Goal: Task Accomplishment & Management: Use online tool/utility

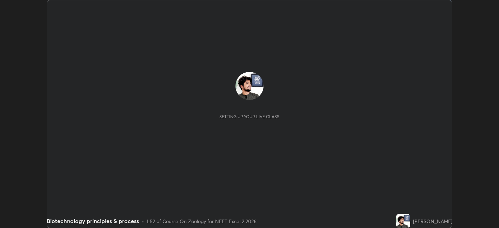
scroll to position [228, 499]
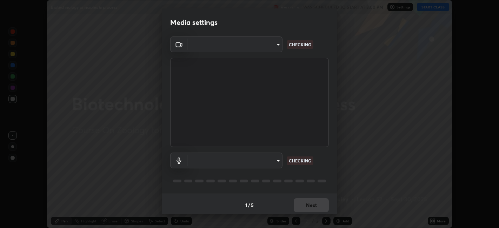
type input "e8d69c7dc0c2a56c5aabaa85415bde81fe71d5f71f3198f3fc497bb9ff74f4e0"
type input "default"
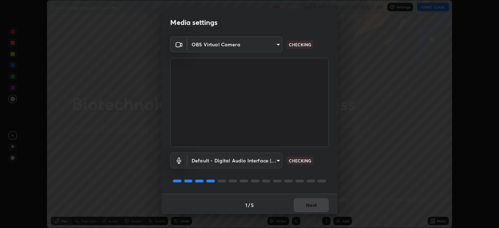
scroll to position [2, 0]
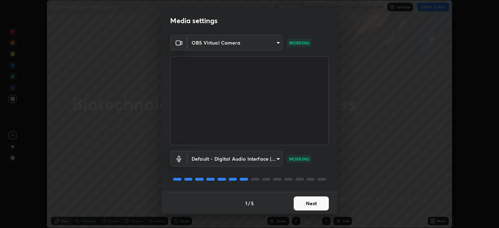
click at [304, 201] on button "Next" at bounding box center [311, 204] width 35 height 14
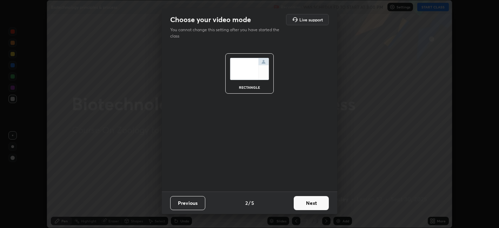
scroll to position [0, 0]
click at [309, 205] on button "Next" at bounding box center [311, 203] width 35 height 14
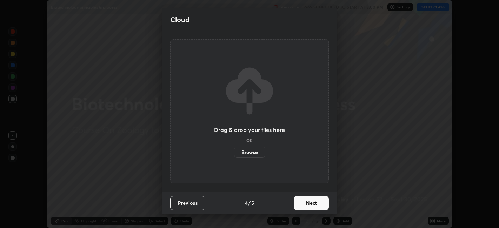
click at [310, 201] on button "Next" at bounding box center [311, 203] width 35 height 14
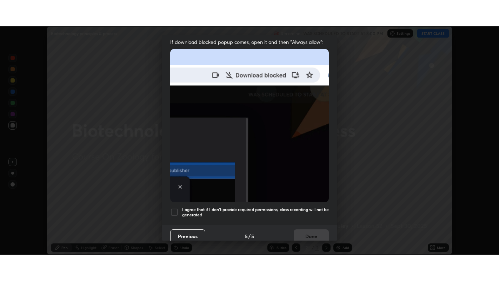
scroll to position [145, 0]
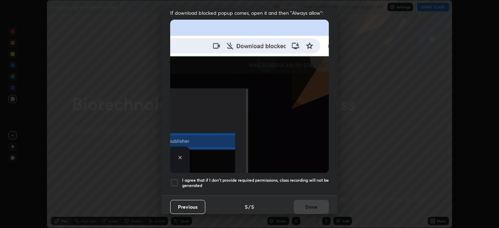
click at [176, 179] on div at bounding box center [174, 183] width 8 height 8
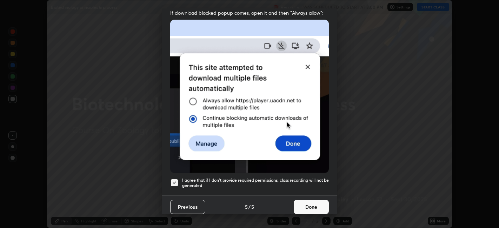
click at [305, 200] on button "Done" at bounding box center [311, 207] width 35 height 14
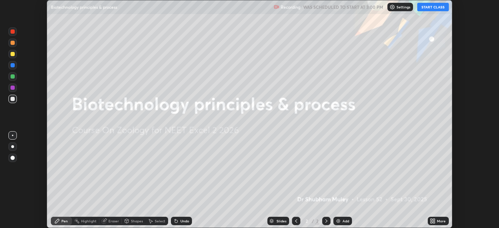
click at [427, 6] on button "START CLASS" at bounding box center [434, 7] width 32 height 8
click at [432, 221] on icon at bounding box center [433, 221] width 6 height 6
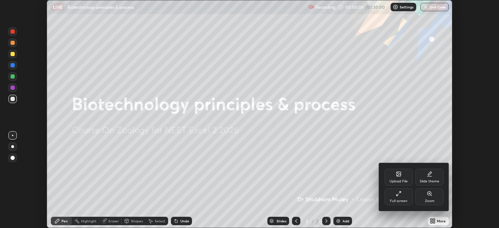
click at [403, 197] on div "Full screen" at bounding box center [399, 197] width 28 height 17
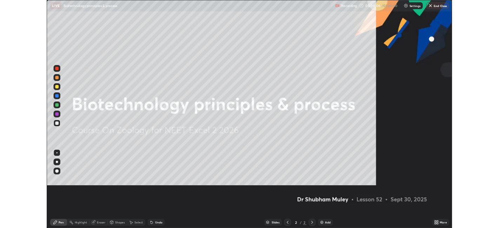
scroll to position [281, 499]
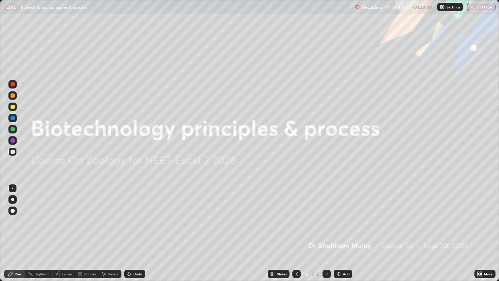
click at [481, 228] on icon at bounding box center [481, 273] width 2 height 2
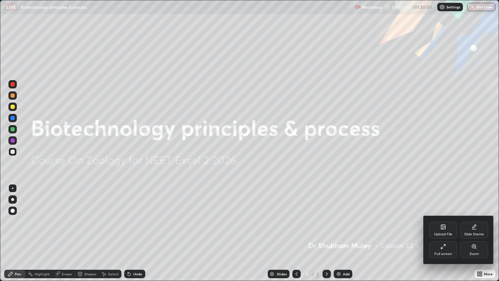
click at [440, 228] on div "Upload File" at bounding box center [444, 230] width 28 height 17
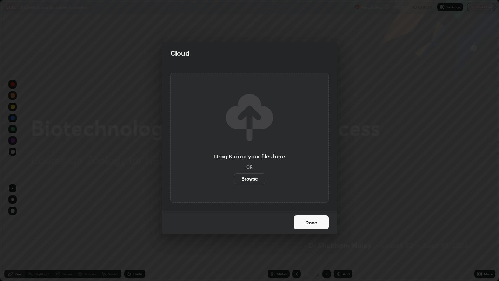
click at [251, 180] on label "Browse" at bounding box center [249, 178] width 31 height 11
click at [234, 180] on input "Browse" at bounding box center [234, 178] width 0 height 11
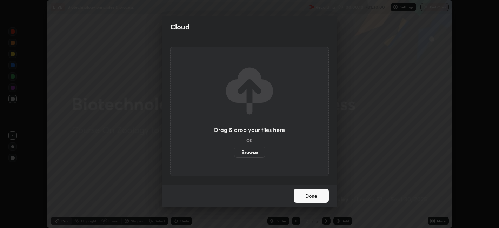
scroll to position [34896, 34624]
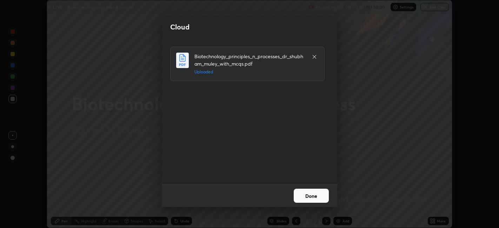
click at [304, 196] on button "Done" at bounding box center [311, 196] width 35 height 14
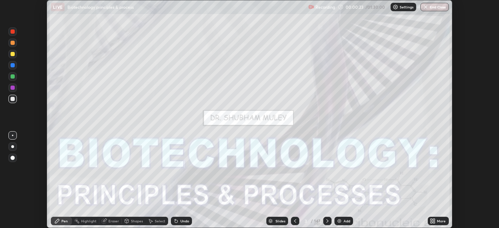
click at [276, 220] on div "Slides" at bounding box center [281, 222] width 10 height 4
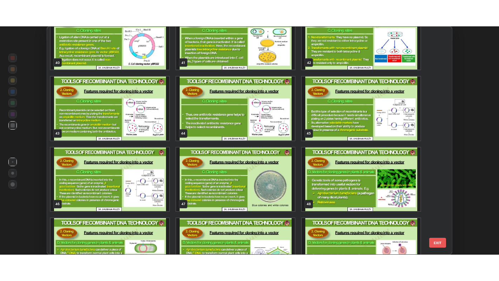
scroll to position [931, 0]
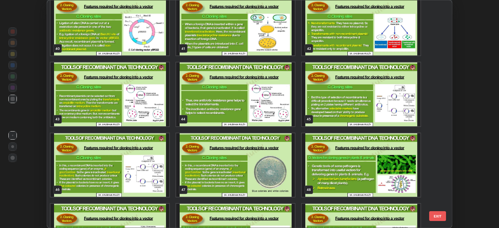
click at [286, 115] on img "grid" at bounding box center [235, 95] width 119 height 64
click at [286, 116] on img "grid" at bounding box center [235, 95] width 119 height 64
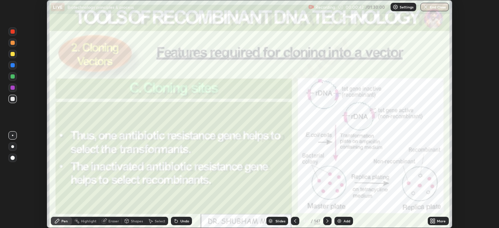
click at [342, 222] on div "Add" at bounding box center [344, 221] width 19 height 8
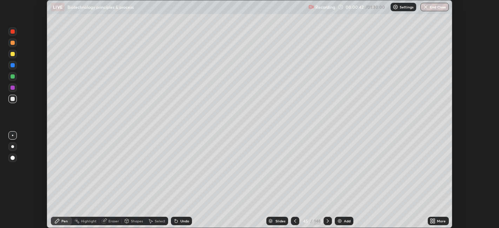
click at [434, 220] on icon at bounding box center [435, 220] width 2 height 2
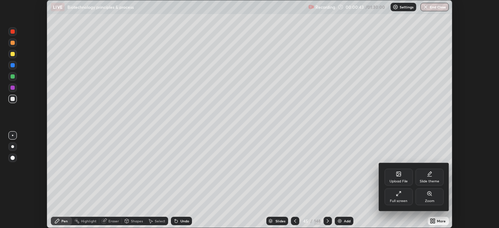
click at [397, 198] on div "Full screen" at bounding box center [399, 197] width 28 height 17
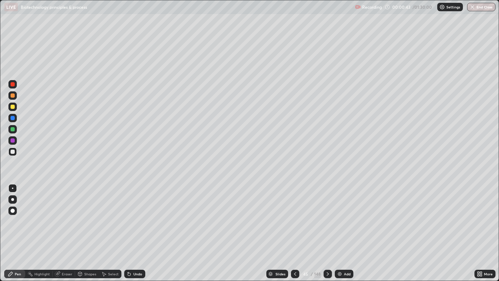
scroll to position [281, 499]
click at [87, 228] on div "Shapes" at bounding box center [90, 274] width 12 height 4
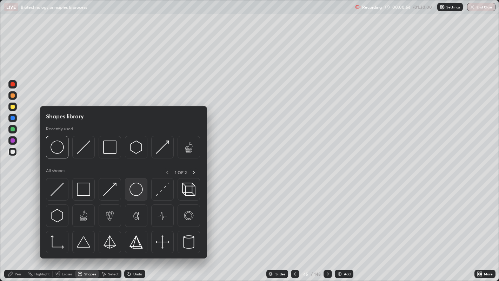
click at [138, 190] on img at bounding box center [136, 189] width 13 height 13
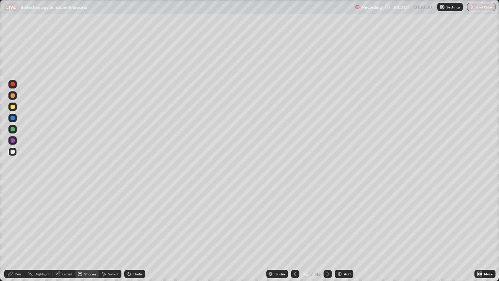
click at [11, 152] on div at bounding box center [13, 152] width 4 height 4
click at [11, 107] on div at bounding box center [13, 107] width 4 height 4
click at [135, 228] on div "Undo" at bounding box center [137, 274] width 9 height 4
click at [94, 228] on div "Shapes" at bounding box center [90, 274] width 12 height 4
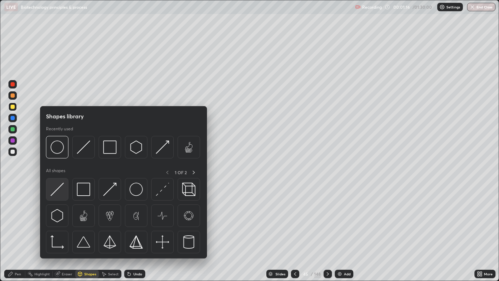
click at [59, 197] on div at bounding box center [57, 189] width 22 height 22
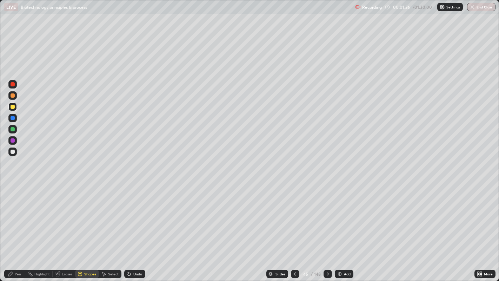
click at [12, 141] on div at bounding box center [13, 140] width 4 height 4
click at [12, 152] on div at bounding box center [13, 152] width 4 height 4
click at [138, 228] on div "Undo" at bounding box center [137, 274] width 9 height 4
click at [15, 228] on div "Pen" at bounding box center [18, 274] width 6 height 4
click at [11, 151] on div at bounding box center [13, 152] width 4 height 4
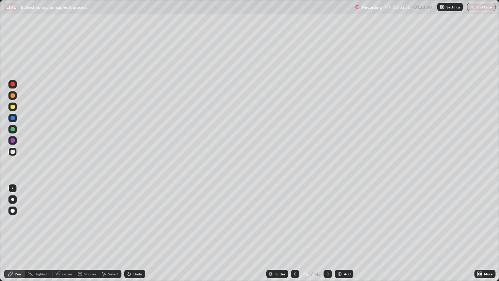
click at [12, 139] on div at bounding box center [13, 140] width 4 height 4
click at [13, 129] on div at bounding box center [13, 129] width 4 height 4
click at [12, 152] on div at bounding box center [13, 152] width 4 height 4
click at [11, 211] on div at bounding box center [13, 211] width 4 height 4
click at [13, 129] on div at bounding box center [13, 129] width 4 height 4
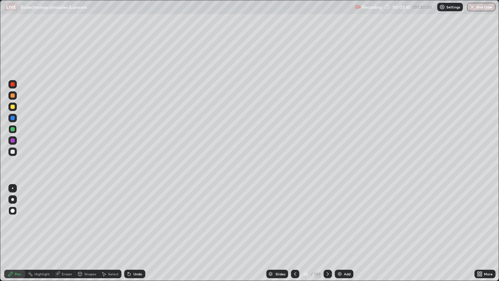
click at [12, 119] on div at bounding box center [13, 118] width 4 height 4
click at [135, 228] on div "Undo" at bounding box center [134, 274] width 21 height 8
click at [11, 153] on div at bounding box center [13, 152] width 4 height 4
click at [344, 228] on div "Add" at bounding box center [347, 274] width 7 height 4
click at [12, 151] on div at bounding box center [13, 152] width 4 height 4
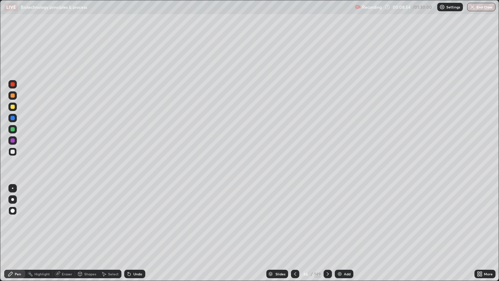
click at [17, 133] on div at bounding box center [12, 129] width 11 height 11
click at [13, 152] on div at bounding box center [13, 152] width 4 height 4
click at [12, 140] on div at bounding box center [13, 140] width 4 height 4
click at [12, 151] on div at bounding box center [13, 152] width 4 height 4
click at [13, 106] on div at bounding box center [13, 107] width 4 height 4
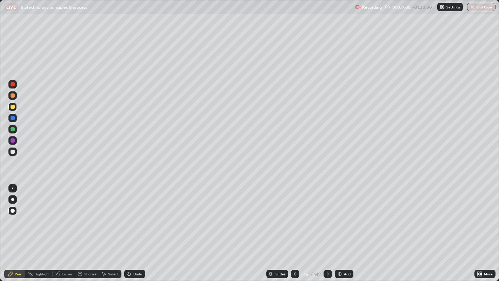
click at [12, 130] on div at bounding box center [13, 129] width 4 height 4
click at [12, 97] on div at bounding box center [13, 95] width 4 height 4
click at [13, 153] on div at bounding box center [13, 152] width 4 height 4
click at [13, 129] on div at bounding box center [13, 129] width 4 height 4
click at [14, 209] on div at bounding box center [12, 211] width 8 height 8
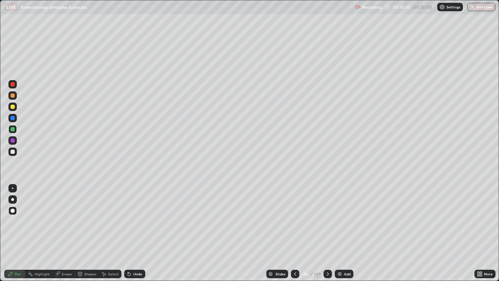
click at [12, 151] on div at bounding box center [13, 152] width 4 height 4
click at [132, 228] on div "Undo" at bounding box center [134, 274] width 21 height 8
click at [9, 95] on div at bounding box center [12, 95] width 8 height 8
click at [12, 152] on div at bounding box center [13, 152] width 4 height 4
click at [59, 228] on icon at bounding box center [58, 274] width 6 height 6
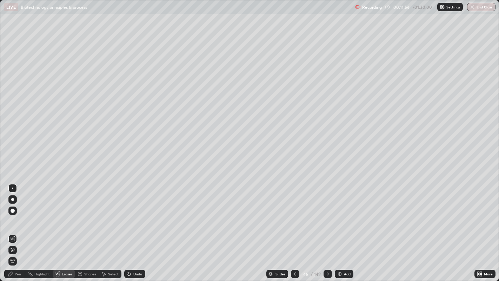
click at [86, 228] on div "Shapes" at bounding box center [87, 274] width 24 height 8
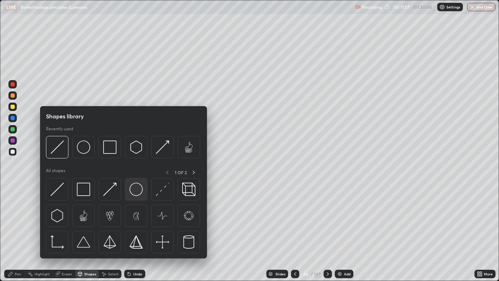
click at [138, 188] on img at bounding box center [136, 189] width 13 height 13
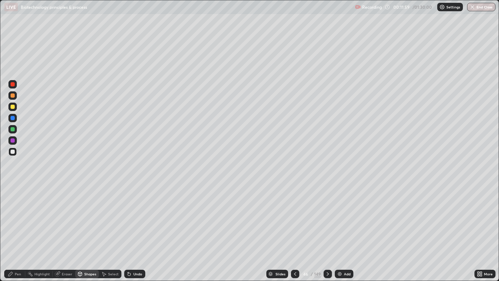
click at [13, 130] on div at bounding box center [13, 129] width 4 height 4
click at [8, 154] on div at bounding box center [12, 152] width 8 height 8
click at [14, 107] on div at bounding box center [13, 107] width 4 height 4
click at [64, 228] on div "Eraser" at bounding box center [64, 274] width 22 height 8
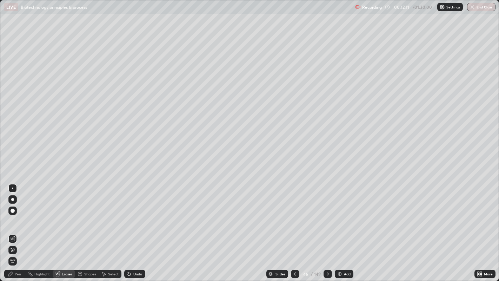
click at [41, 228] on div "Highlight" at bounding box center [41, 274] width 15 height 4
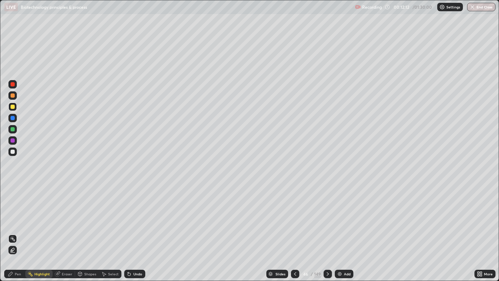
click at [11, 105] on div at bounding box center [13, 107] width 4 height 4
click at [11, 138] on div at bounding box center [13, 140] width 4 height 4
click at [12, 140] on div at bounding box center [13, 140] width 4 height 4
click at [13, 141] on div at bounding box center [13, 140] width 4 height 4
click at [132, 228] on div "Undo" at bounding box center [134, 274] width 21 height 8
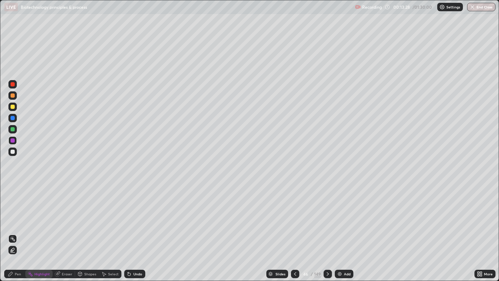
click at [131, 228] on div "Undo" at bounding box center [134, 274] width 21 height 8
click at [10, 228] on icon at bounding box center [10, 274] width 4 height 4
click at [88, 228] on div "Shapes" at bounding box center [90, 274] width 12 height 4
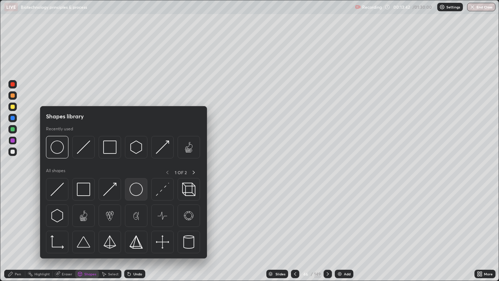
click at [134, 189] on img at bounding box center [136, 189] width 13 height 13
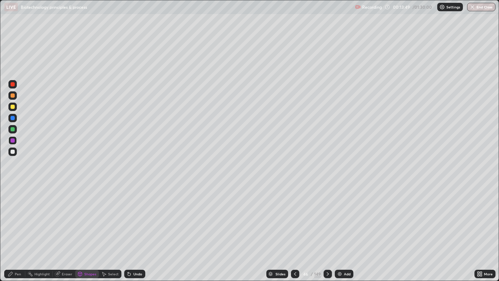
click at [35, 228] on div "Highlight" at bounding box center [41, 274] width 15 height 4
click at [62, 228] on div "Eraser" at bounding box center [64, 274] width 22 height 8
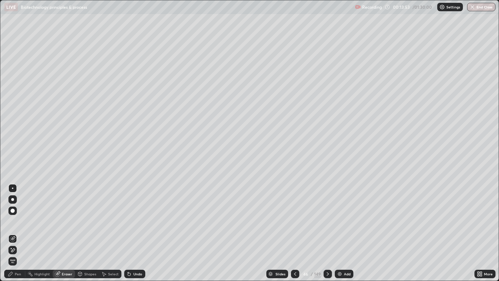
click at [12, 228] on icon at bounding box center [11, 274] width 6 height 6
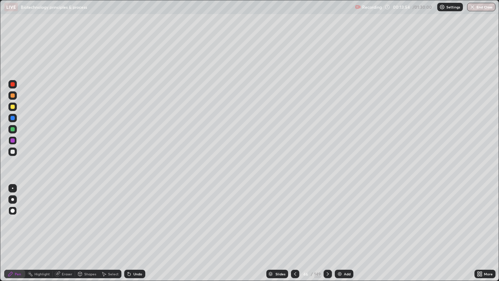
click at [13, 153] on div at bounding box center [13, 152] width 4 height 4
click at [13, 95] on div at bounding box center [13, 95] width 4 height 4
click at [13, 140] on div at bounding box center [13, 140] width 4 height 4
click at [39, 228] on div "Highlight" at bounding box center [41, 274] width 15 height 4
click at [11, 228] on icon at bounding box center [10, 274] width 4 height 4
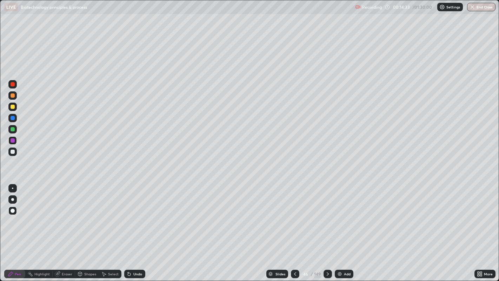
click at [13, 151] on div at bounding box center [13, 152] width 4 height 4
click at [67, 228] on div "Eraser" at bounding box center [67, 274] width 11 height 4
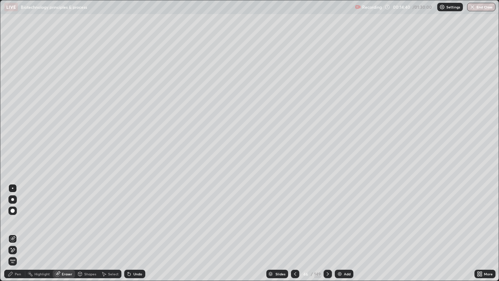
click at [40, 228] on div "Highlight" at bounding box center [41, 274] width 15 height 4
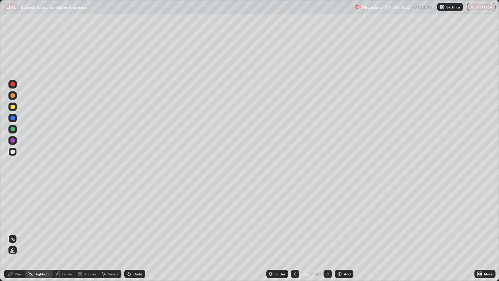
click at [13, 228] on icon at bounding box center [13, 253] width 4 height 0
click at [15, 228] on div "Pen" at bounding box center [14, 274] width 21 height 8
click at [64, 228] on div "Eraser" at bounding box center [67, 274] width 11 height 4
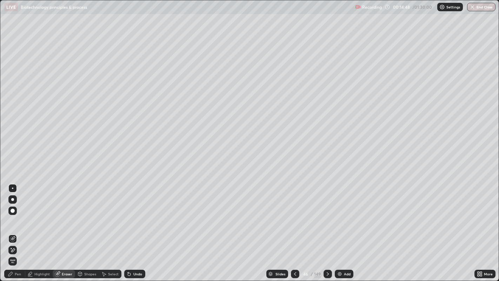
click at [41, 228] on div "Highlight" at bounding box center [41, 274] width 15 height 4
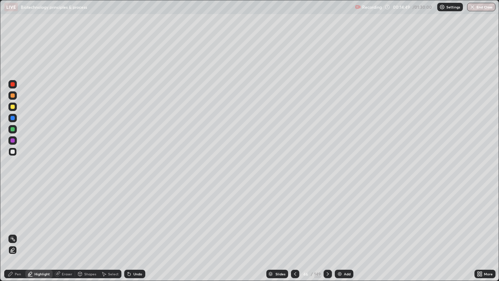
click at [11, 140] on div at bounding box center [13, 140] width 4 height 4
click at [14, 228] on div "Pen" at bounding box center [14, 274] width 21 height 8
click at [14, 151] on div at bounding box center [13, 152] width 4 height 4
click at [37, 228] on div "Highlight" at bounding box center [38, 274] width 27 height 8
click at [12, 228] on icon at bounding box center [13, 250] width 6 height 6
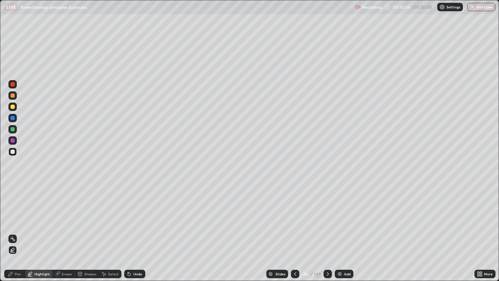
click at [13, 151] on div at bounding box center [13, 152] width 4 height 4
click at [12, 150] on div at bounding box center [13, 152] width 4 height 4
click at [13, 131] on div at bounding box center [13, 129] width 4 height 4
click at [8, 155] on div at bounding box center [12, 152] width 8 height 8
click at [12, 151] on div at bounding box center [13, 152] width 4 height 4
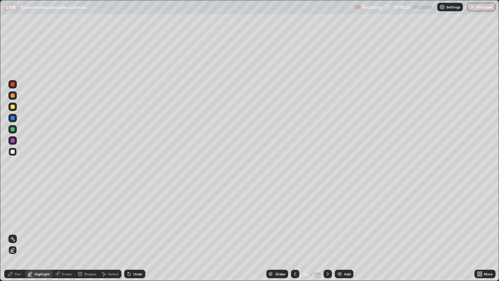
click at [12, 150] on div at bounding box center [13, 152] width 4 height 4
click at [295, 228] on icon at bounding box center [296, 274] width 6 height 6
click at [327, 228] on icon at bounding box center [328, 274] width 6 height 6
click at [13, 118] on div at bounding box center [13, 118] width 4 height 4
click at [15, 228] on div "Pen" at bounding box center [18, 274] width 6 height 4
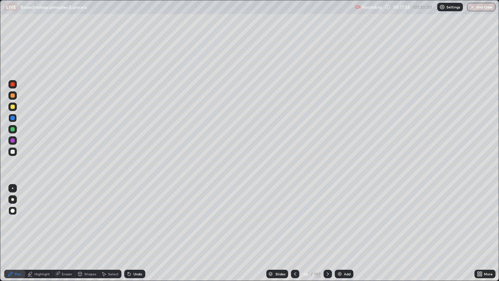
click at [12, 153] on div at bounding box center [13, 152] width 4 height 4
click at [327, 228] on icon at bounding box center [328, 274] width 6 height 6
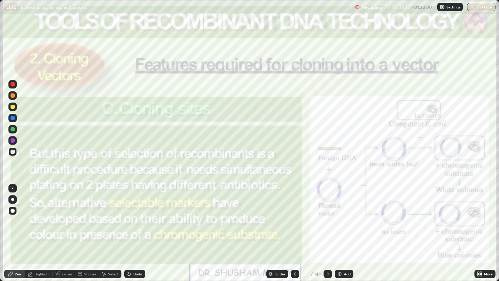
click at [327, 228] on icon at bounding box center [328, 274] width 6 height 6
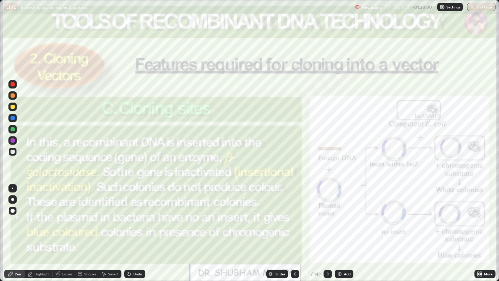
click at [327, 228] on icon at bounding box center [328, 274] width 6 height 6
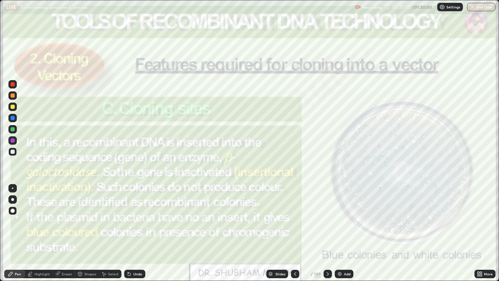
click at [344, 228] on div "Add" at bounding box center [347, 274] width 7 height 4
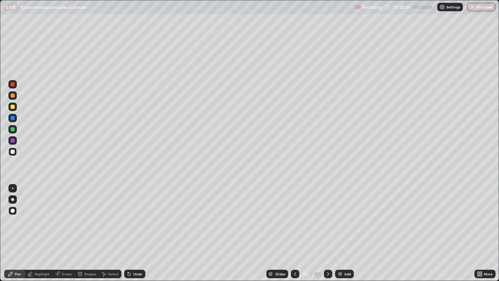
click at [13, 153] on div at bounding box center [13, 152] width 4 height 4
click at [14, 131] on div at bounding box center [13, 129] width 4 height 4
click at [295, 228] on div at bounding box center [295, 274] width 8 height 8
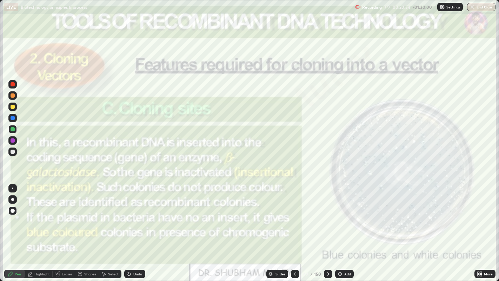
click at [295, 228] on div at bounding box center [295, 274] width 8 height 14
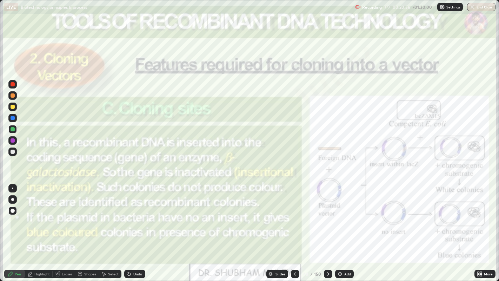
click at [295, 228] on icon at bounding box center [296, 274] width 6 height 6
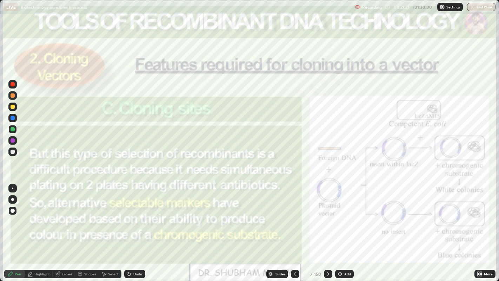
click at [327, 228] on icon at bounding box center [329, 274] width 6 height 6
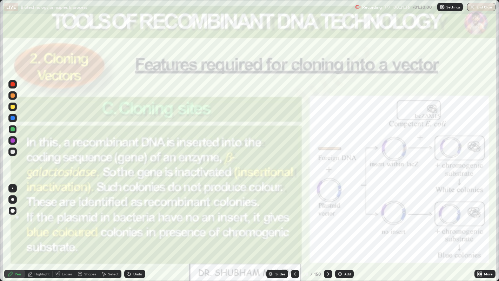
click at [12, 85] on div at bounding box center [13, 84] width 4 height 4
click at [327, 228] on icon at bounding box center [329, 274] width 6 height 6
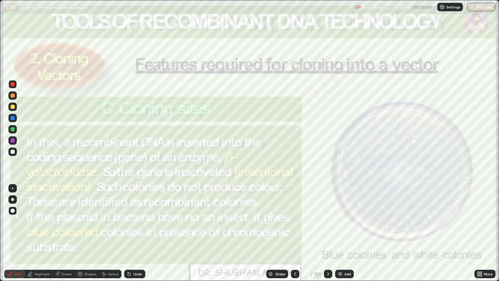
click at [327, 228] on icon at bounding box center [329, 274] width 6 height 6
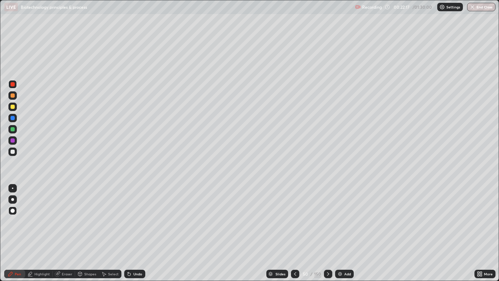
click at [295, 228] on icon at bounding box center [296, 274] width 6 height 6
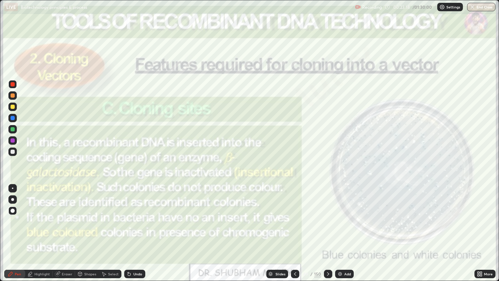
click at [328, 228] on icon at bounding box center [329, 274] width 6 height 6
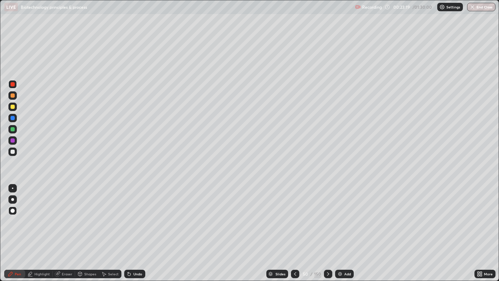
click at [327, 228] on icon at bounding box center [328, 274] width 2 height 4
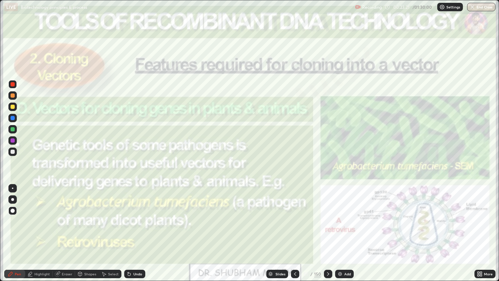
click at [287, 228] on div "Slides" at bounding box center [278, 274] width 22 height 8
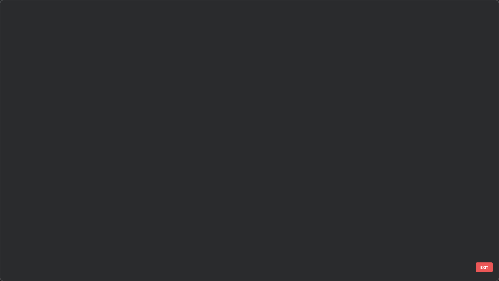
scroll to position [278, 496]
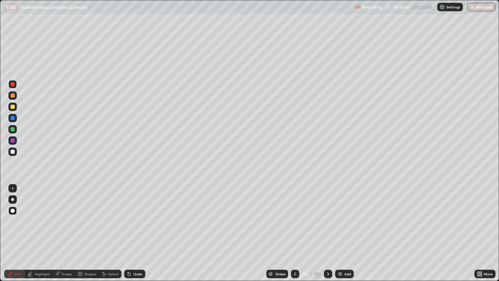
click at [295, 228] on div at bounding box center [295, 274] width 8 height 8
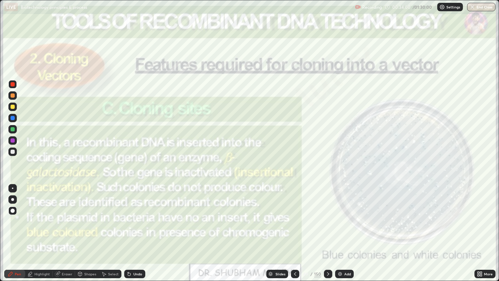
click at [296, 228] on icon at bounding box center [296, 274] width 6 height 6
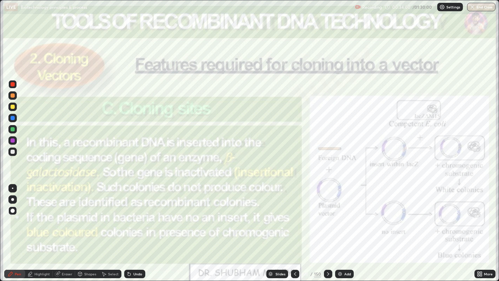
click at [295, 228] on icon at bounding box center [296, 274] width 6 height 6
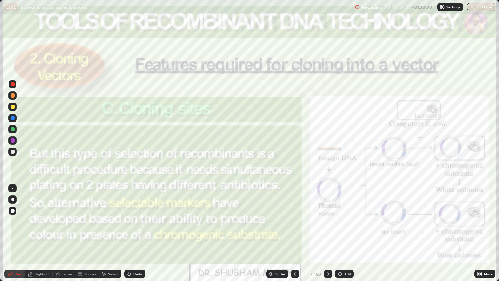
click at [295, 228] on icon at bounding box center [296, 274] width 6 height 6
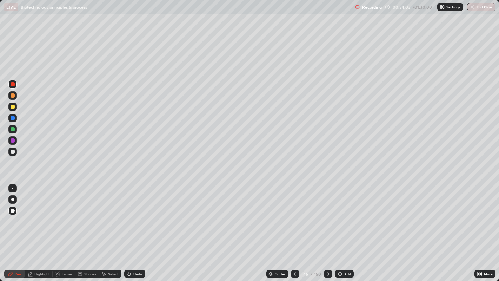
click at [11, 151] on div at bounding box center [13, 152] width 4 height 4
click at [295, 228] on icon at bounding box center [295, 274] width 2 height 4
click at [296, 228] on div at bounding box center [295, 274] width 8 height 8
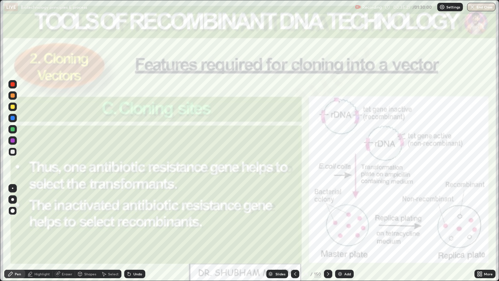
click at [327, 228] on icon at bounding box center [329, 274] width 6 height 6
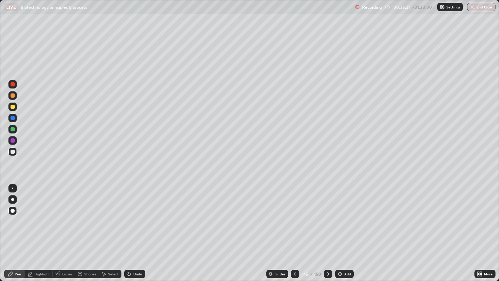
click at [327, 228] on icon at bounding box center [329, 274] width 6 height 6
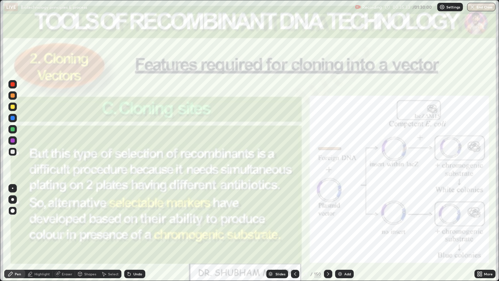
click at [324, 228] on div at bounding box center [328, 274] width 8 height 8
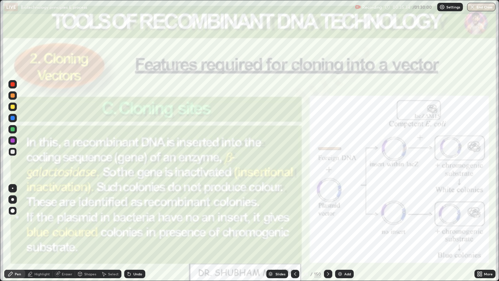
click at [326, 228] on div at bounding box center [328, 274] width 8 height 8
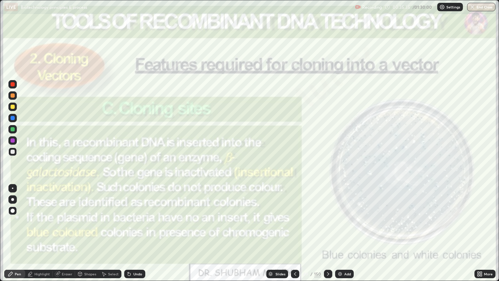
click at [295, 228] on icon at bounding box center [296, 274] width 6 height 6
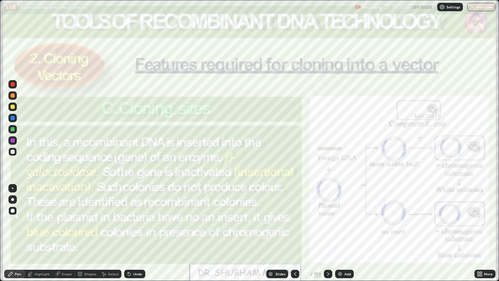
click at [294, 228] on icon at bounding box center [296, 274] width 6 height 6
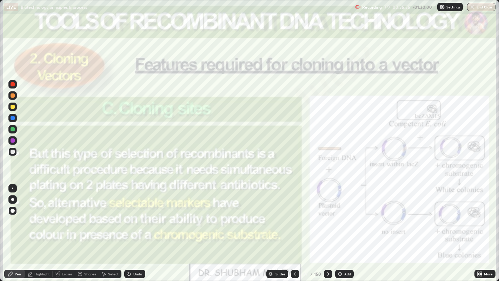
click at [294, 228] on icon at bounding box center [296, 274] width 6 height 6
click at [295, 228] on icon at bounding box center [296, 274] width 6 height 6
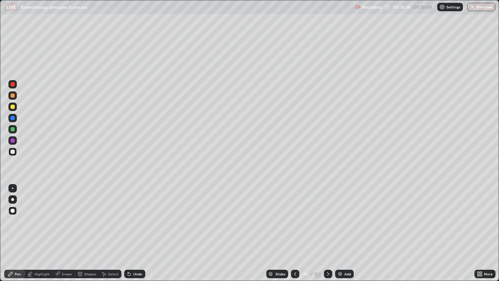
click at [0, 228] on div "Setting up your live class" at bounding box center [249, 140] width 499 height 281
click at [327, 228] on icon at bounding box center [328, 274] width 2 height 4
click at [12, 119] on div at bounding box center [13, 118] width 4 height 4
click at [12, 153] on div at bounding box center [13, 152] width 4 height 4
click at [135, 228] on div "Undo" at bounding box center [137, 274] width 9 height 4
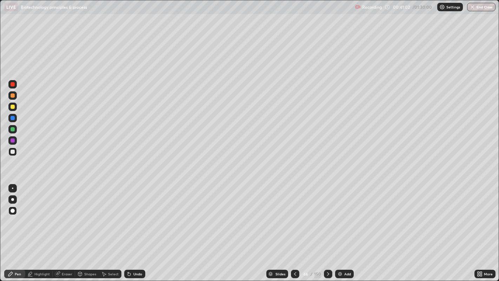
click at [12, 127] on div at bounding box center [13, 129] width 4 height 4
click at [8, 116] on div at bounding box center [12, 118] width 8 height 8
click at [328, 228] on icon at bounding box center [329, 274] width 6 height 6
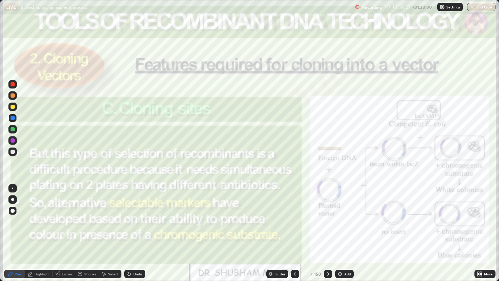
click at [297, 228] on div at bounding box center [295, 274] width 8 height 8
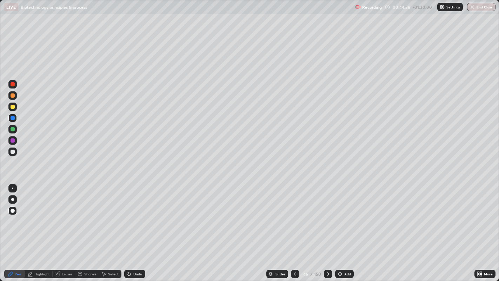
click at [327, 228] on icon at bounding box center [329, 274] width 6 height 6
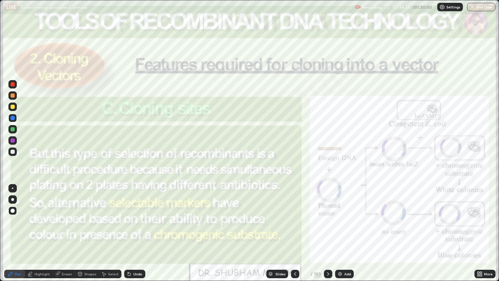
click at [328, 228] on div at bounding box center [328, 274] width 8 height 8
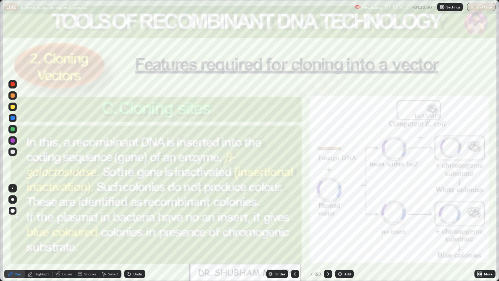
click at [326, 228] on div at bounding box center [328, 274] width 8 height 14
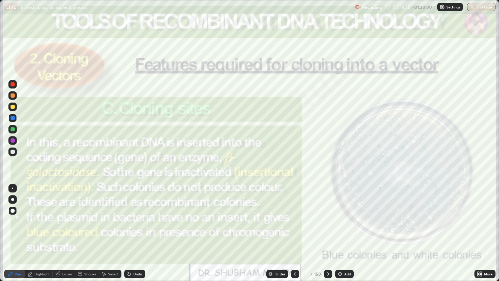
click at [326, 228] on icon at bounding box center [329, 274] width 6 height 6
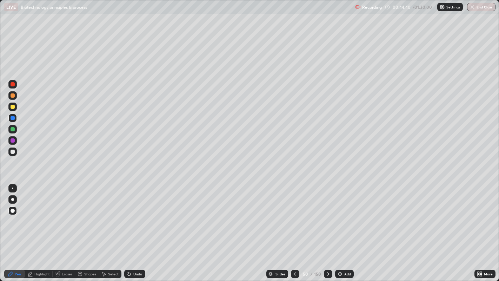
click at [342, 228] on img at bounding box center [341, 274] width 6 height 6
click at [13, 151] on div at bounding box center [13, 152] width 4 height 4
click at [338, 228] on img at bounding box center [340, 274] width 6 height 6
click at [12, 152] on div at bounding box center [13, 152] width 4 height 4
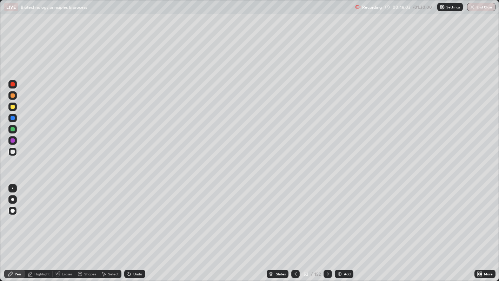
click at [14, 118] on div at bounding box center [13, 118] width 4 height 4
click at [12, 211] on div at bounding box center [13, 211] width 4 height 4
click at [135, 228] on div "Undo" at bounding box center [134, 274] width 21 height 8
click at [133, 228] on div "Undo" at bounding box center [137, 274] width 9 height 4
click at [11, 151] on div at bounding box center [13, 152] width 4 height 4
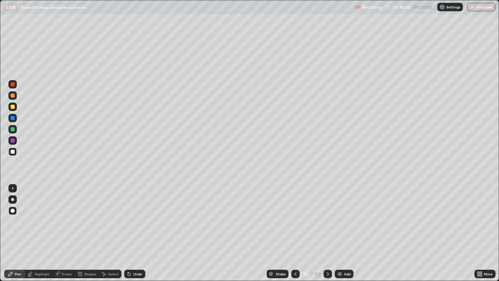
click at [11, 131] on div at bounding box center [13, 129] width 4 height 4
click at [11, 152] on div at bounding box center [13, 152] width 4 height 4
click at [16, 228] on div "Pen" at bounding box center [18, 274] width 6 height 4
click at [13, 210] on div at bounding box center [13, 211] width 4 height 4
click at [13, 129] on div at bounding box center [13, 129] width 4 height 4
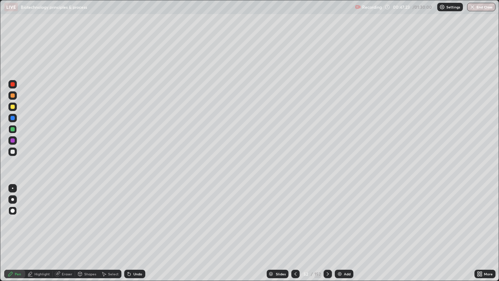
click at [13, 151] on div at bounding box center [13, 152] width 4 height 4
click at [12, 129] on div at bounding box center [13, 129] width 4 height 4
click at [13, 152] on div at bounding box center [13, 152] width 4 height 4
click at [12, 139] on div at bounding box center [13, 140] width 4 height 4
click at [12, 131] on div at bounding box center [13, 129] width 4 height 4
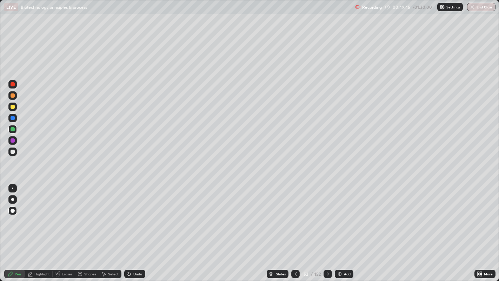
click at [13, 84] on div at bounding box center [13, 84] width 4 height 4
click at [295, 228] on icon at bounding box center [296, 274] width 2 height 4
click at [327, 228] on icon at bounding box center [328, 274] width 6 height 6
click at [295, 228] on div at bounding box center [296, 274] width 8 height 8
click at [325, 228] on div at bounding box center [328, 274] width 8 height 8
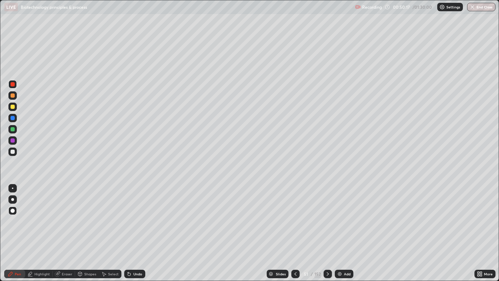
click at [327, 228] on icon at bounding box center [328, 274] width 6 height 6
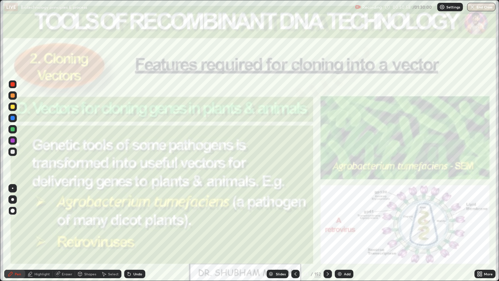
click at [327, 228] on icon at bounding box center [328, 274] width 6 height 6
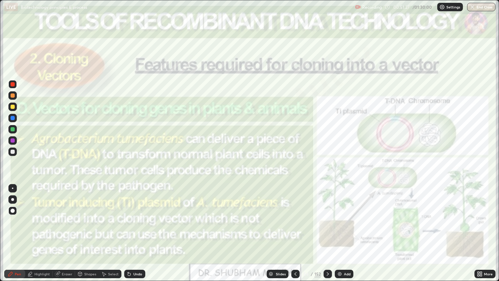
click at [327, 228] on icon at bounding box center [328, 274] width 6 height 6
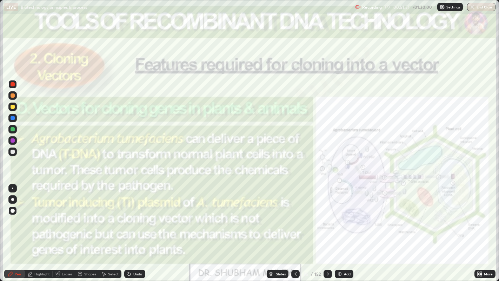
click at [327, 228] on icon at bounding box center [328, 274] width 6 height 6
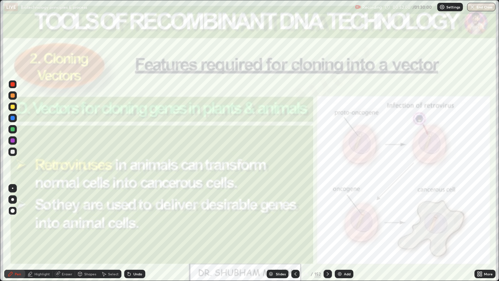
click at [340, 228] on img at bounding box center [340, 274] width 6 height 6
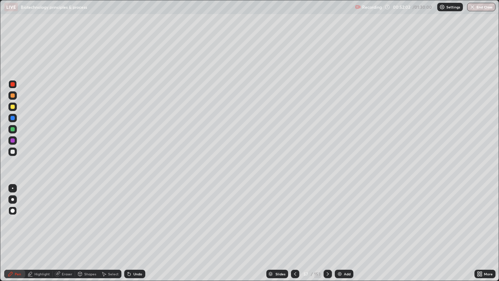
click at [12, 152] on div at bounding box center [13, 152] width 4 height 4
click at [12, 130] on div at bounding box center [13, 129] width 4 height 4
click at [12, 151] on div at bounding box center [13, 152] width 4 height 4
click at [342, 228] on img at bounding box center [340, 274] width 6 height 6
click at [13, 130] on div at bounding box center [13, 129] width 4 height 4
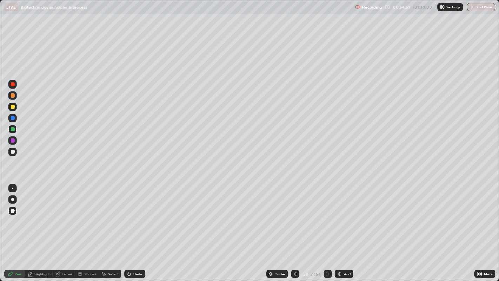
click at [13, 141] on div at bounding box center [13, 140] width 4 height 4
click at [11, 130] on div at bounding box center [13, 129] width 4 height 4
click at [14, 150] on div at bounding box center [13, 152] width 4 height 4
click at [14, 128] on div at bounding box center [13, 129] width 4 height 4
click at [295, 228] on icon at bounding box center [296, 274] width 6 height 6
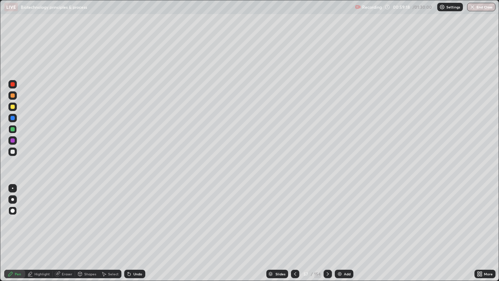
click at [317, 228] on div "154" at bounding box center [317, 274] width 7 height 6
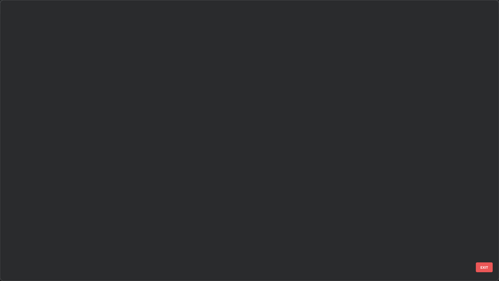
click at [326, 228] on div "43 44 45 46 47 48 49 50 51 52 53 54 55 56 57" at bounding box center [243, 140] width 487 height 281
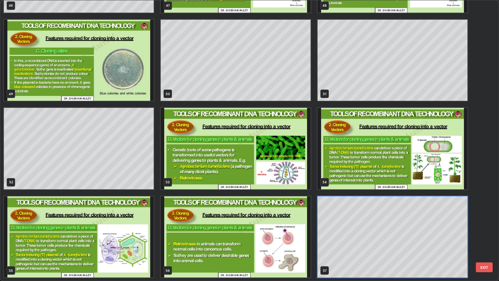
click at [287, 228] on img "grid" at bounding box center [236, 236] width 150 height 81
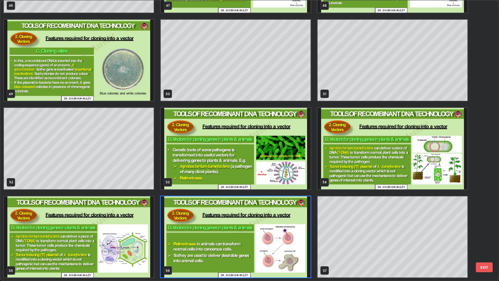
click at [287, 228] on img "grid" at bounding box center [236, 236] width 150 height 81
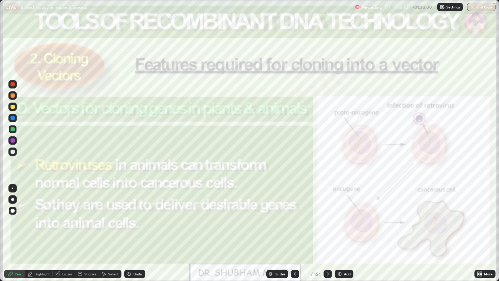
click at [327, 228] on icon at bounding box center [328, 274] width 6 height 6
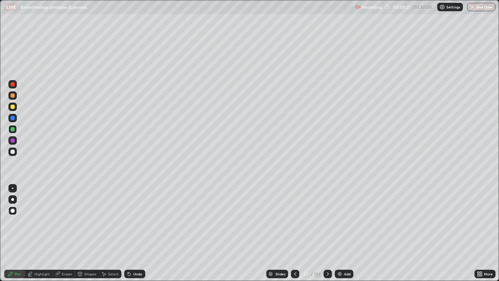
click at [329, 228] on div at bounding box center [328, 274] width 8 height 8
click at [326, 228] on icon at bounding box center [328, 274] width 6 height 6
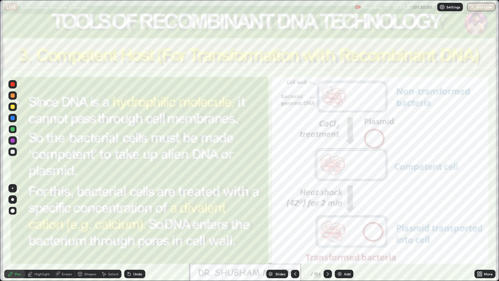
click at [11, 86] on div at bounding box center [12, 84] width 8 height 8
click at [327, 228] on icon at bounding box center [328, 274] width 2 height 4
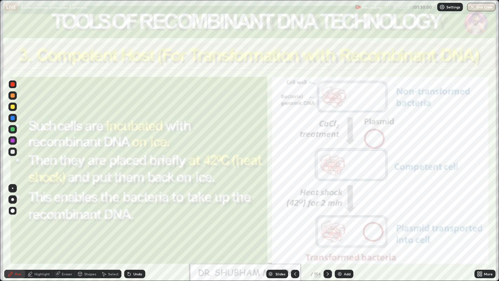
click at [327, 228] on icon at bounding box center [328, 274] width 6 height 6
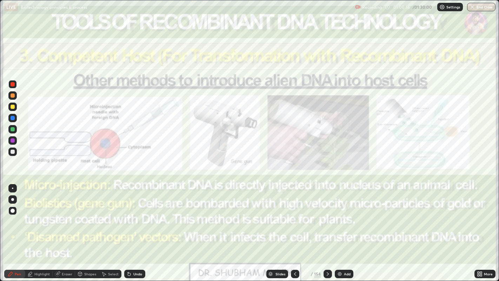
click at [342, 228] on div "Add" at bounding box center [344, 274] width 19 height 8
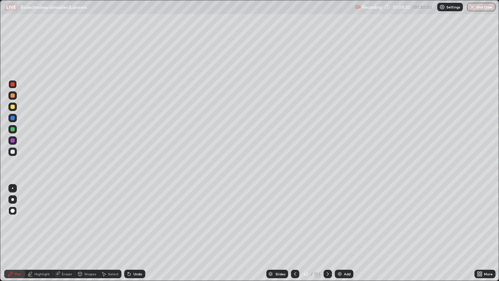
click at [14, 151] on div at bounding box center [13, 152] width 4 height 4
click at [13, 107] on div at bounding box center [13, 107] width 4 height 4
click at [13, 130] on div at bounding box center [13, 129] width 4 height 4
click at [11, 119] on div at bounding box center [13, 118] width 4 height 4
click at [12, 152] on div at bounding box center [13, 152] width 4 height 4
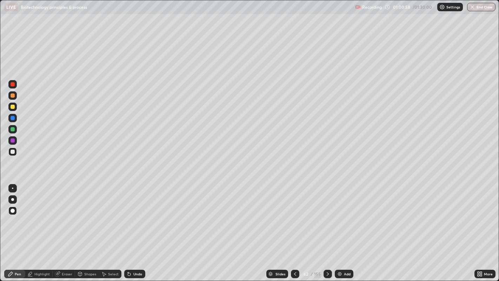
click at [13, 151] on div at bounding box center [13, 152] width 4 height 4
click at [295, 228] on icon at bounding box center [296, 274] width 6 height 6
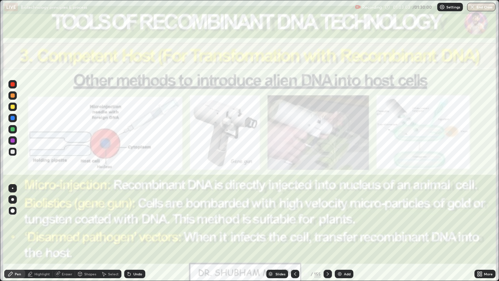
click at [328, 228] on icon at bounding box center [328, 274] width 6 height 6
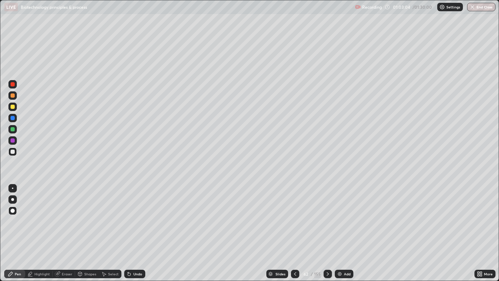
click at [327, 228] on icon at bounding box center [328, 274] width 6 height 6
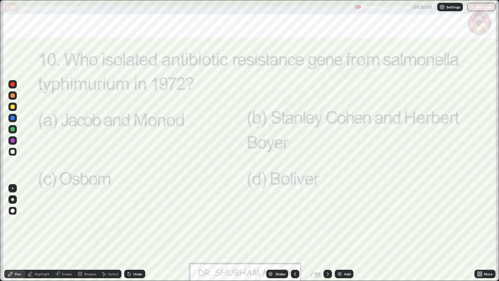
click at [328, 228] on icon at bounding box center [328, 274] width 6 height 6
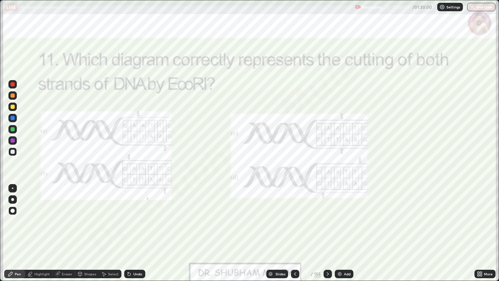
click at [326, 228] on icon at bounding box center [328, 274] width 6 height 6
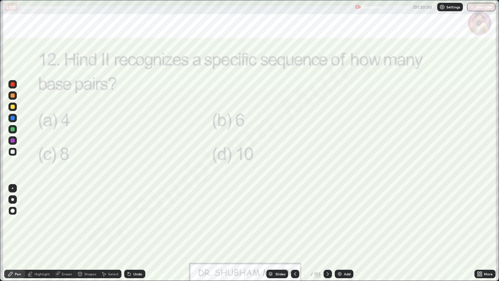
click at [327, 228] on icon at bounding box center [328, 274] width 6 height 6
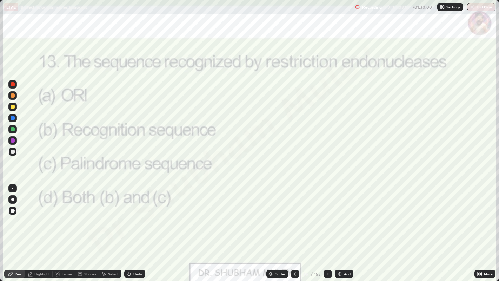
click at [319, 228] on div "155" at bounding box center [317, 274] width 7 height 6
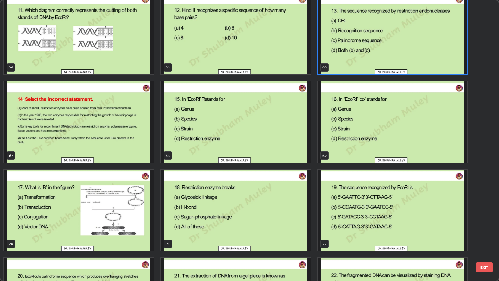
scroll to position [1921, 0]
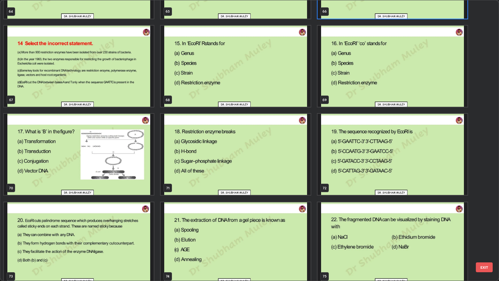
click at [97, 158] on img "grid" at bounding box center [79, 154] width 150 height 81
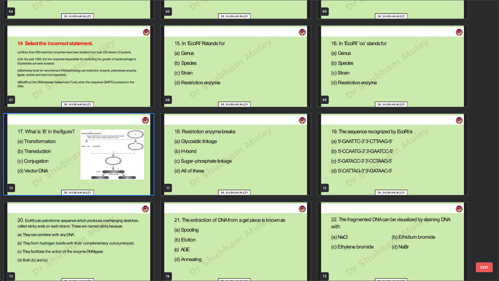
click at [92, 159] on img "grid" at bounding box center [79, 154] width 150 height 81
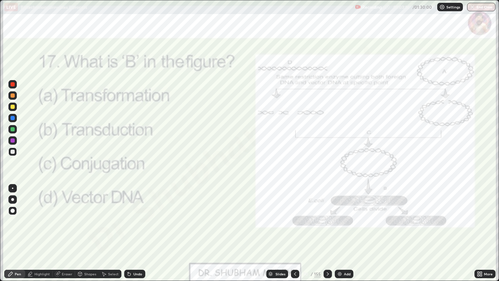
click at [92, 160] on img "grid" at bounding box center [79, 154] width 150 height 81
click at [327, 228] on icon at bounding box center [328, 274] width 6 height 6
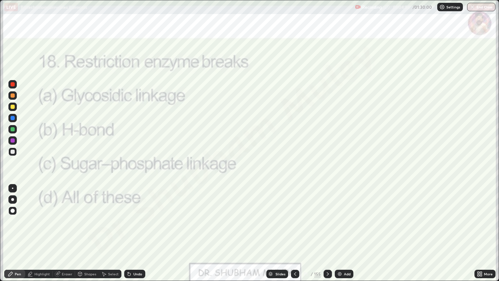
click at [328, 228] on icon at bounding box center [328, 274] width 2 height 4
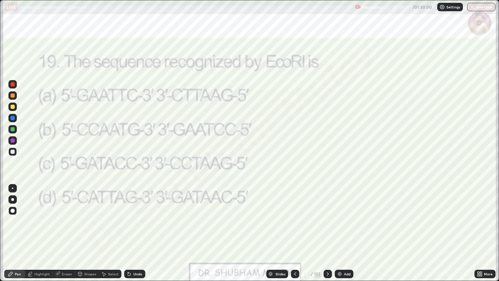
click at [327, 228] on icon at bounding box center [328, 274] width 6 height 6
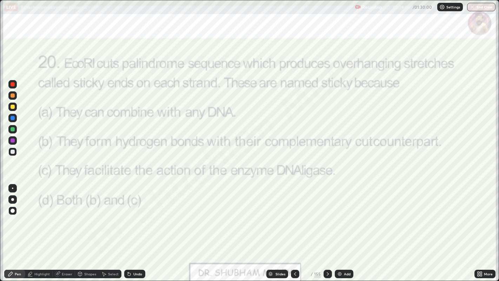
click at [327, 228] on icon at bounding box center [328, 274] width 2 height 4
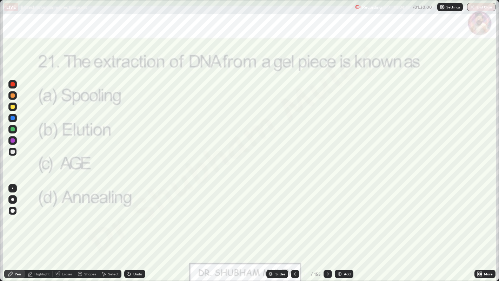
click at [326, 228] on icon at bounding box center [328, 274] width 6 height 6
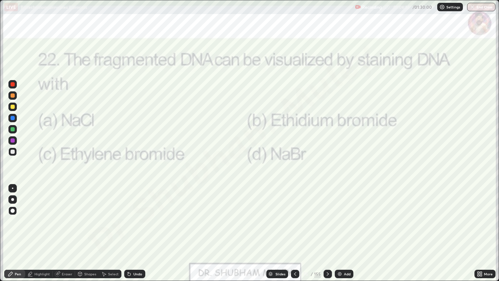
click at [327, 228] on icon at bounding box center [328, 274] width 6 height 6
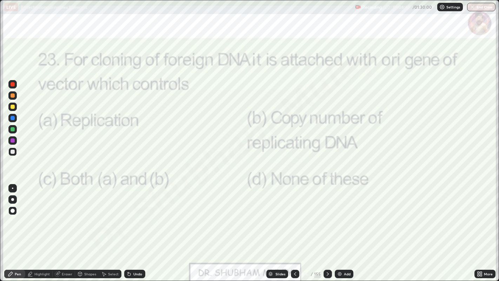
click at [328, 228] on icon at bounding box center [328, 274] width 6 height 6
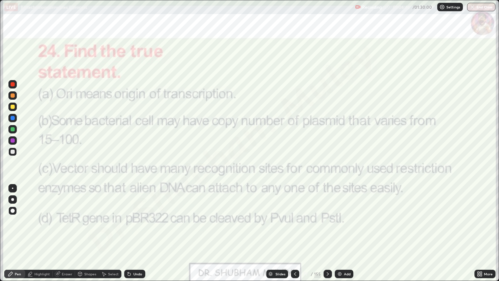
click at [297, 228] on div at bounding box center [295, 274] width 8 height 8
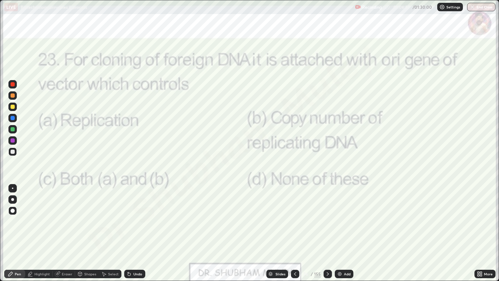
click at [327, 228] on icon at bounding box center [328, 274] width 6 height 6
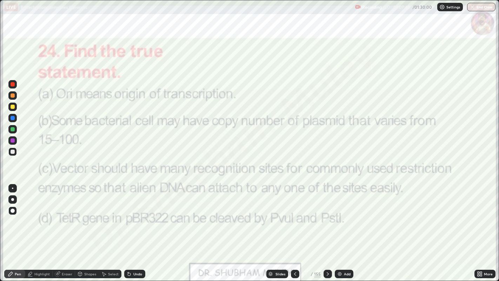
click at [327, 228] on icon at bounding box center [328, 274] width 2 height 4
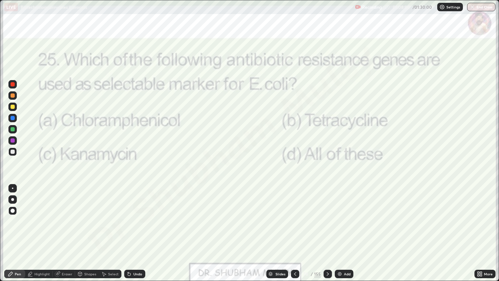
click at [327, 228] on icon at bounding box center [328, 274] width 6 height 6
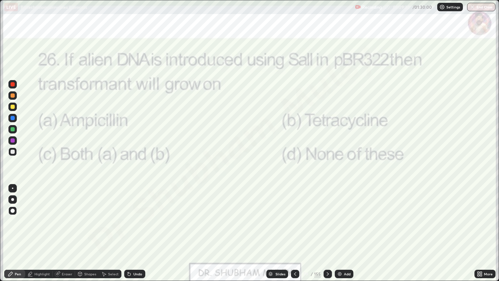
click at [327, 228] on icon at bounding box center [328, 274] width 6 height 6
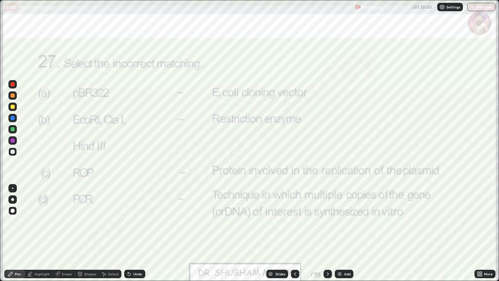
click at [328, 228] on icon at bounding box center [328, 274] width 2 height 4
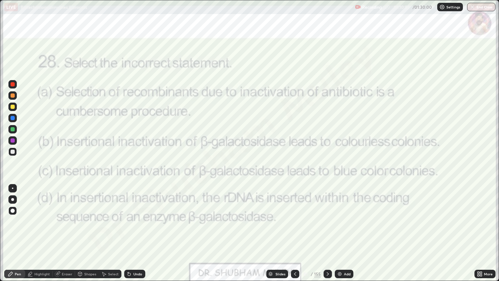
click at [328, 228] on icon at bounding box center [328, 274] width 6 height 6
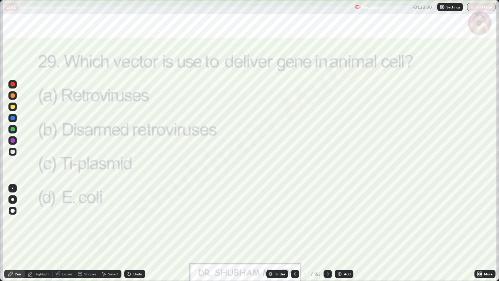
click at [328, 228] on div at bounding box center [328, 274] width 8 height 8
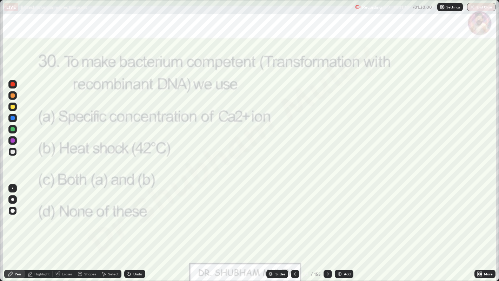
click at [327, 228] on icon at bounding box center [328, 274] width 2 height 4
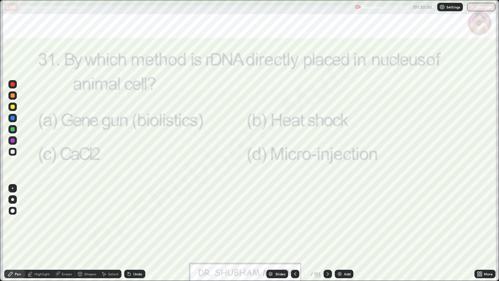
click at [327, 228] on icon at bounding box center [328, 274] width 6 height 6
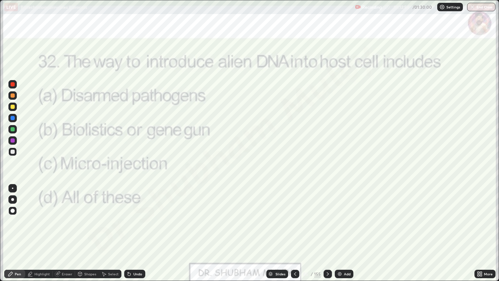
click at [328, 228] on icon at bounding box center [328, 274] width 6 height 6
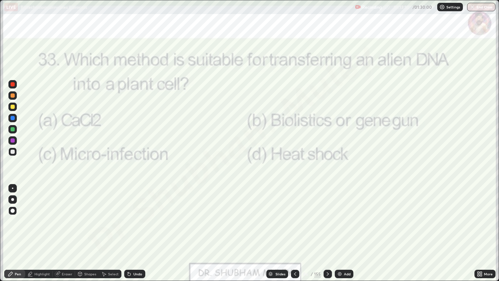
click at [327, 228] on icon at bounding box center [328, 274] width 6 height 6
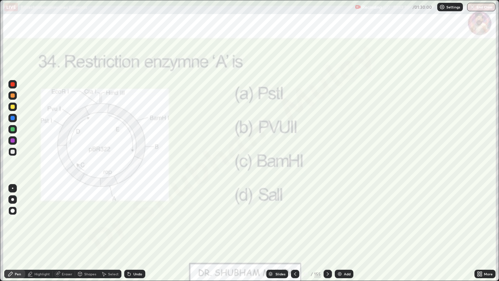
click at [328, 228] on icon at bounding box center [328, 274] width 2 height 4
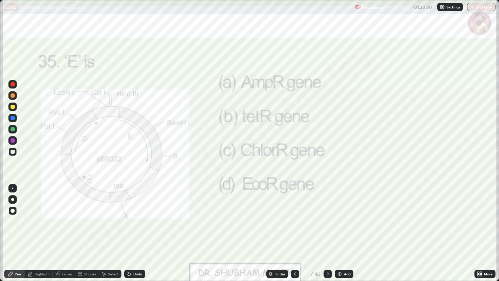
click at [327, 228] on icon at bounding box center [328, 274] width 6 height 6
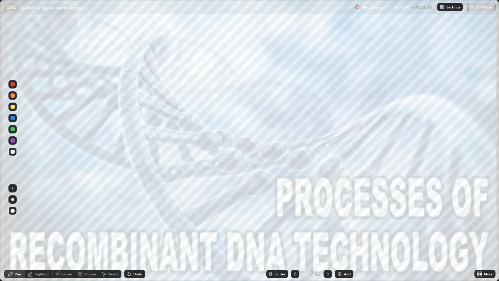
click at [295, 228] on icon at bounding box center [296, 274] width 6 height 6
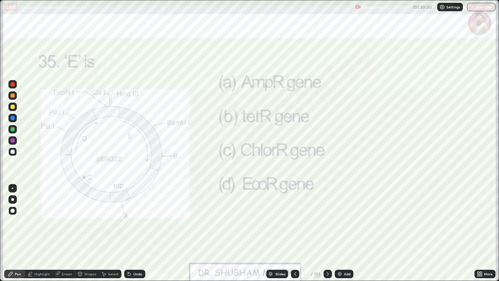
click at [295, 228] on icon at bounding box center [295, 274] width 2 height 4
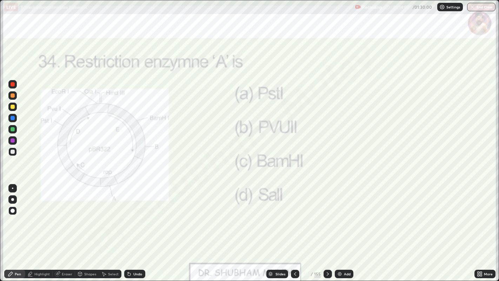
click at [11, 97] on div at bounding box center [12, 95] width 8 height 8
click at [330, 228] on icon at bounding box center [328, 274] width 6 height 6
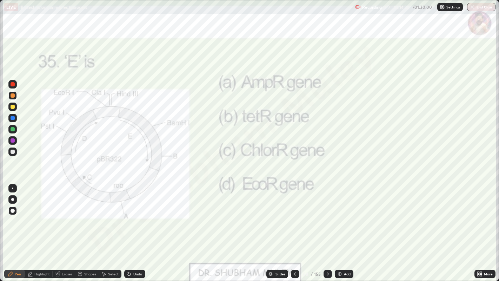
click at [295, 228] on icon at bounding box center [296, 274] width 6 height 6
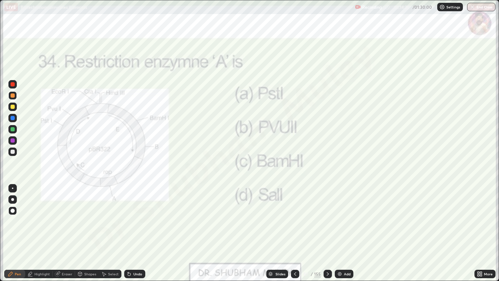
click at [294, 228] on icon at bounding box center [295, 274] width 2 height 4
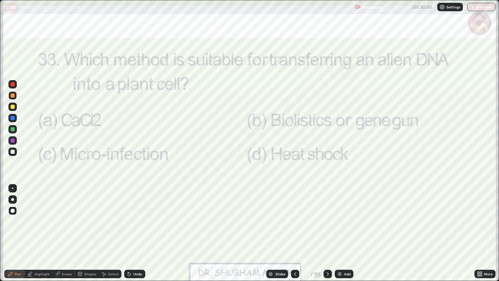
click at [295, 228] on div at bounding box center [295, 274] width 8 height 8
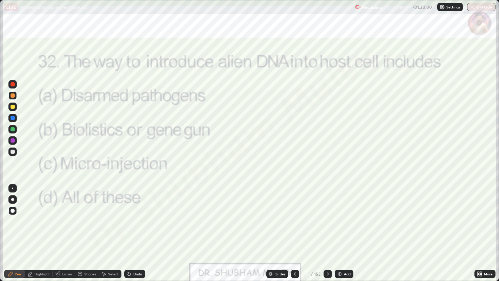
click at [295, 228] on icon at bounding box center [296, 274] width 6 height 6
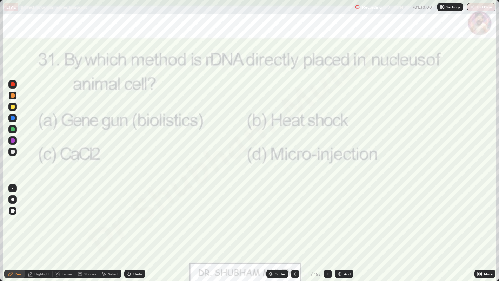
click at [297, 228] on div at bounding box center [295, 274] width 8 height 8
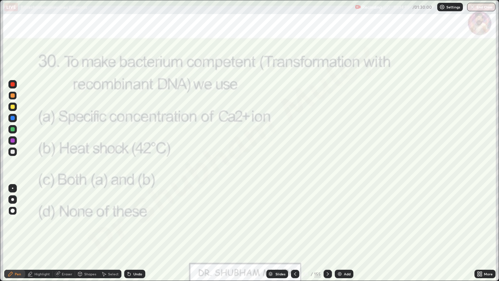
click at [295, 228] on icon at bounding box center [296, 274] width 6 height 6
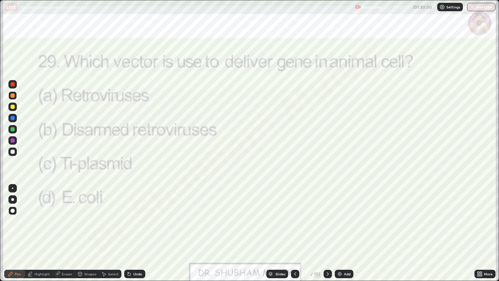
click at [295, 228] on icon at bounding box center [296, 274] width 6 height 6
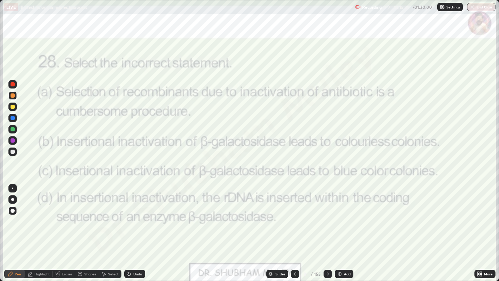
click at [13, 129] on div at bounding box center [13, 129] width 4 height 4
click at [295, 228] on icon at bounding box center [296, 274] width 6 height 6
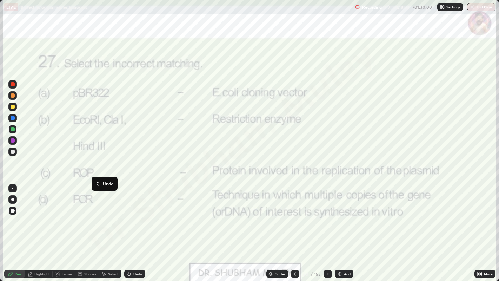
click at [295, 228] on icon at bounding box center [296, 274] width 6 height 6
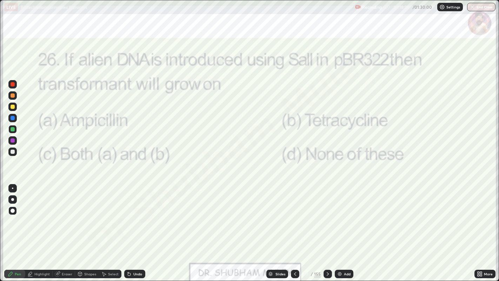
click at [295, 228] on icon at bounding box center [296, 274] width 6 height 6
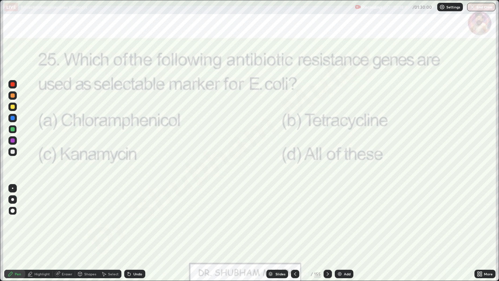
click at [295, 228] on icon at bounding box center [296, 274] width 6 height 6
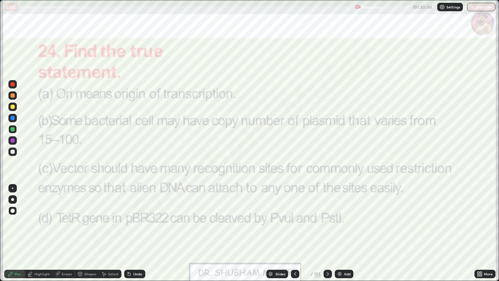
click at [13, 83] on div at bounding box center [13, 84] width 4 height 4
click at [295, 228] on icon at bounding box center [296, 274] width 6 height 6
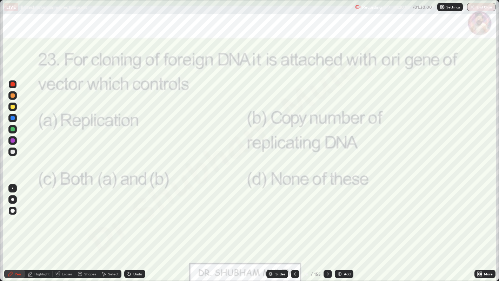
click at [295, 228] on icon at bounding box center [296, 274] width 6 height 6
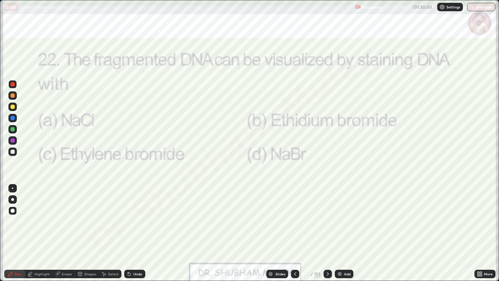
click at [296, 228] on icon at bounding box center [296, 274] width 6 height 6
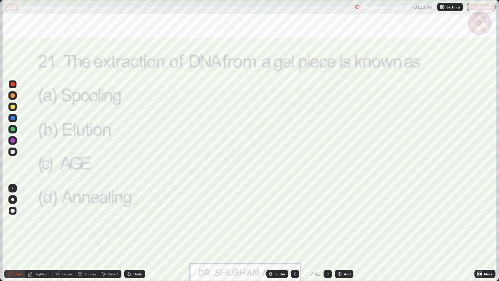
click at [295, 228] on icon at bounding box center [296, 274] width 6 height 6
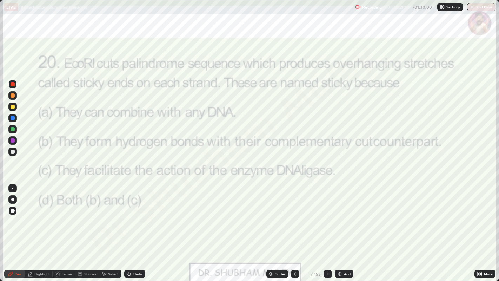
click at [295, 228] on icon at bounding box center [296, 274] width 6 height 6
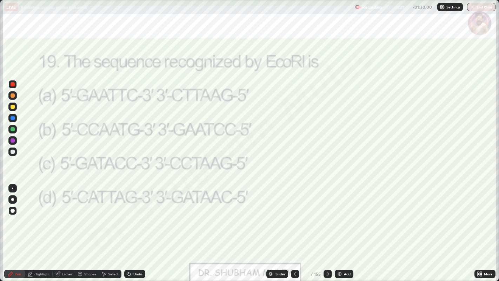
click at [295, 228] on icon at bounding box center [296, 274] width 6 height 6
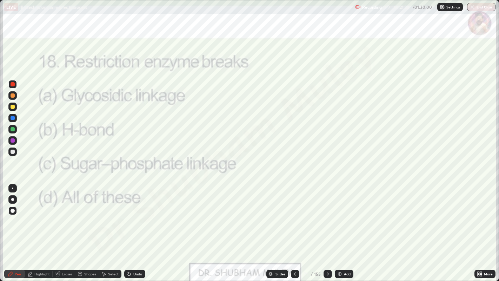
click at [295, 228] on icon at bounding box center [296, 274] width 6 height 6
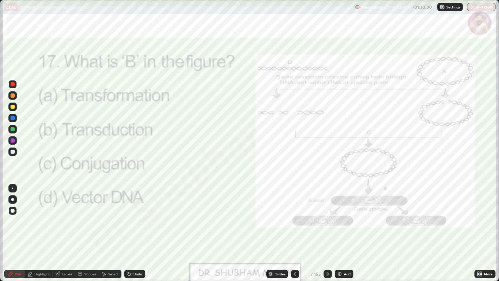
click at [295, 228] on icon at bounding box center [296, 274] width 6 height 6
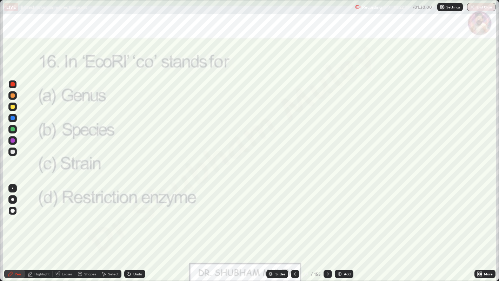
click at [291, 228] on div at bounding box center [295, 274] width 8 height 14
click at [278, 228] on div "Slides" at bounding box center [281, 274] width 10 height 4
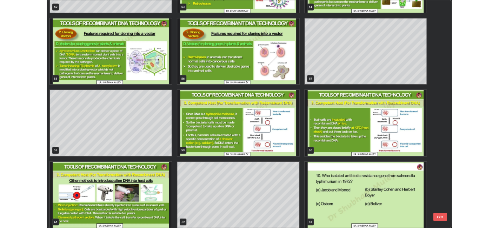
scroll to position [1562, 0]
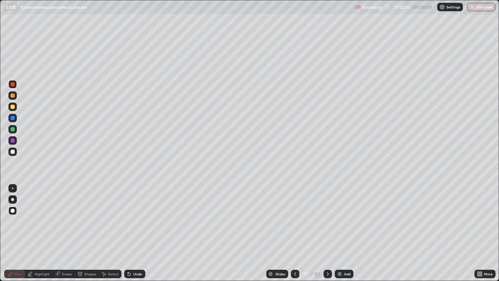
click at [13, 118] on div at bounding box center [13, 118] width 4 height 4
click at [14, 139] on div at bounding box center [13, 140] width 4 height 4
click at [14, 155] on div at bounding box center [12, 152] width 8 height 8
click at [473, 7] on img "button" at bounding box center [473, 7] width 6 height 6
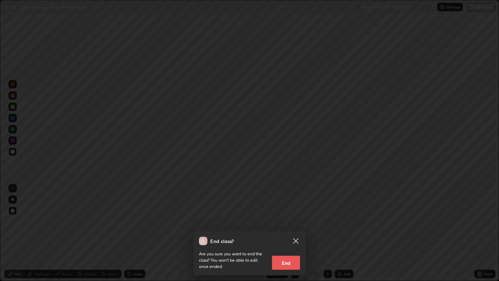
click at [290, 228] on button "End" at bounding box center [286, 263] width 28 height 14
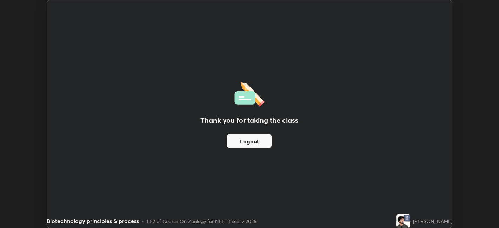
scroll to position [34896, 34624]
